Goal: Transaction & Acquisition: Book appointment/travel/reservation

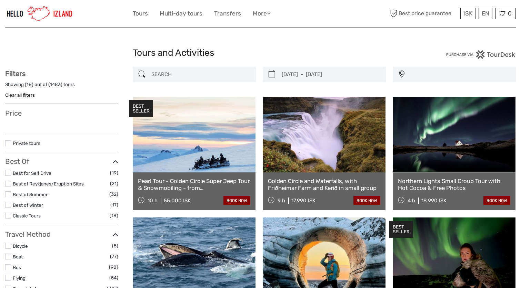
select select
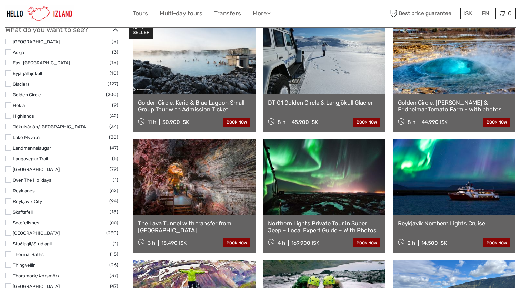
select select
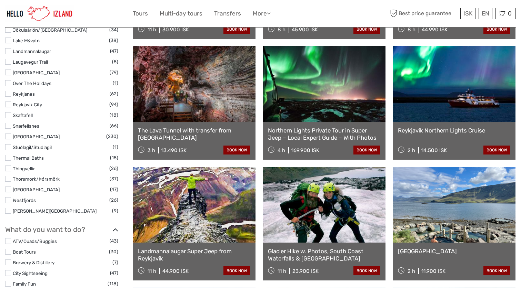
scroll to position [423, 0]
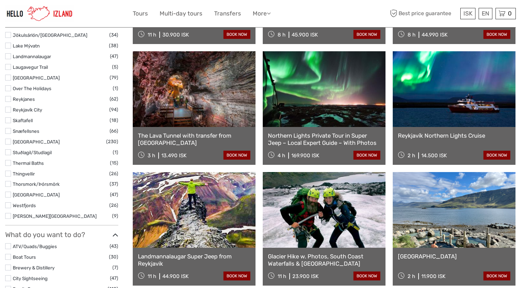
click at [173, 137] on link "The Lava Tunnel with transfer from [GEOGRAPHIC_DATA]" at bounding box center [194, 139] width 112 height 14
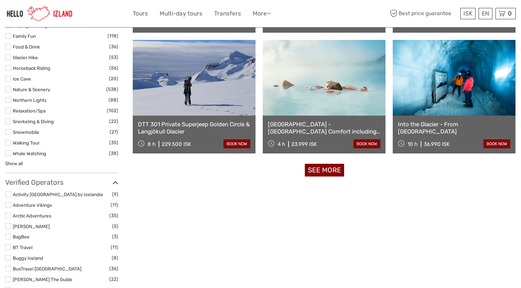
scroll to position [680, 0]
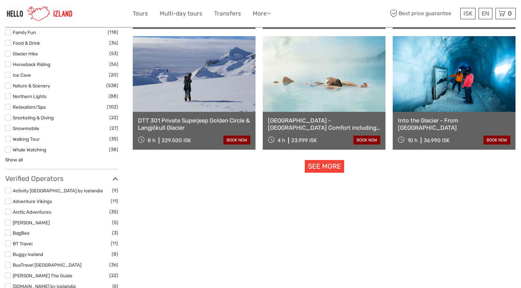
click at [329, 165] on link "See more" at bounding box center [324, 166] width 39 height 13
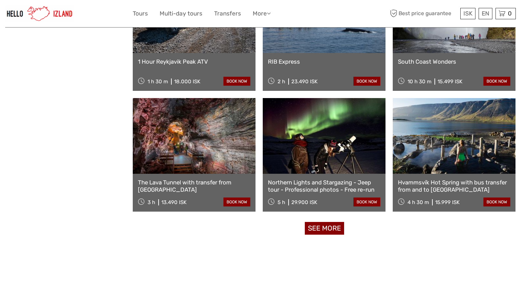
scroll to position [1348, 0]
